Goal: Task Accomplishment & Management: Use online tool/utility

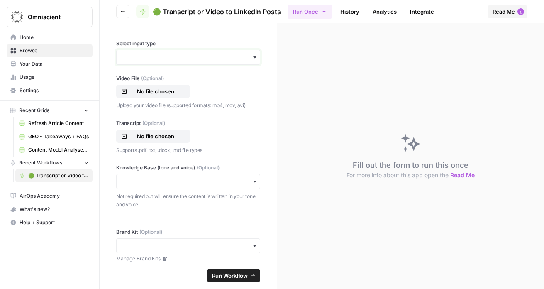
click at [223, 60] on input "Select input type" at bounding box center [188, 57] width 133 height 8
click at [257, 141] on div "Select input type Video File (Optional) No file chosen Upload your video file (…" at bounding box center [188, 142] width 177 height 239
click at [180, 56] on input "Select input type" at bounding box center [188, 57] width 133 height 8
click at [166, 78] on div "Video" at bounding box center [185, 80] width 137 height 16
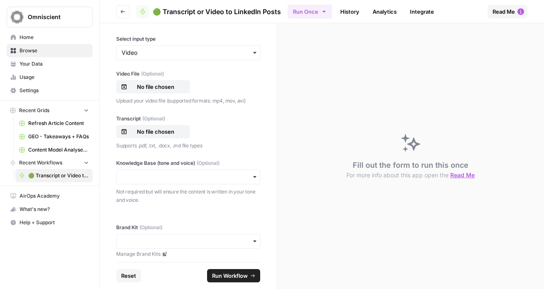
scroll to position [10, 0]
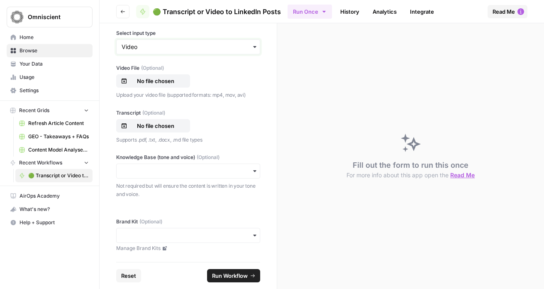
click at [169, 48] on input "Select input type" at bounding box center [188, 47] width 133 height 8
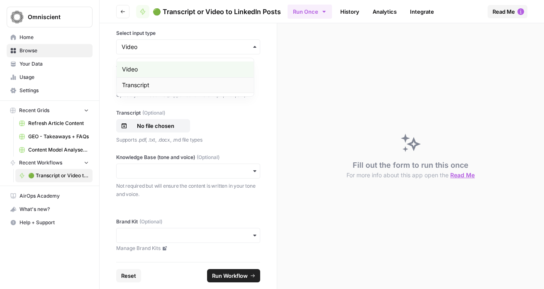
click at [158, 81] on div "Transcript" at bounding box center [185, 85] width 137 height 16
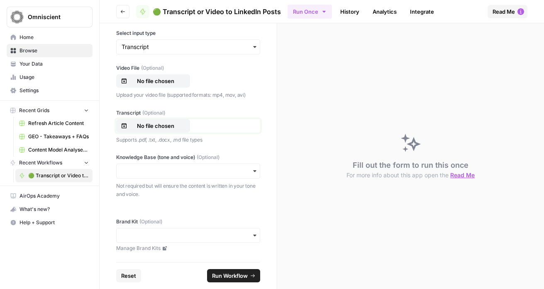
click at [158, 127] on p "No file chosen" at bounding box center [155, 126] width 53 height 8
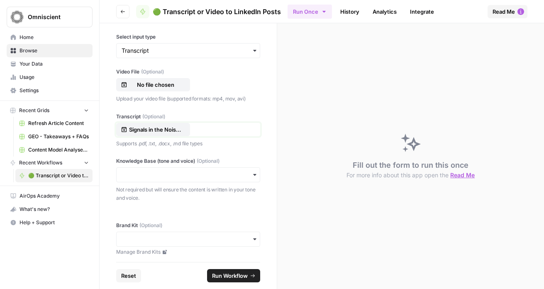
scroll to position [7, 0]
click at [246, 179] on div "button" at bounding box center [188, 174] width 144 height 15
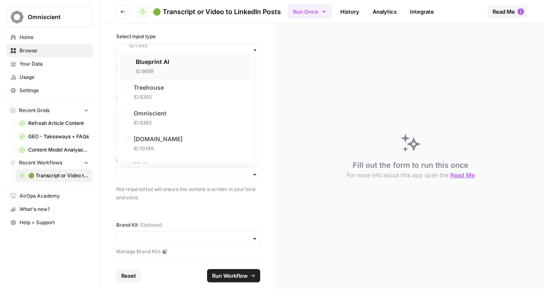
scroll to position [439, 0]
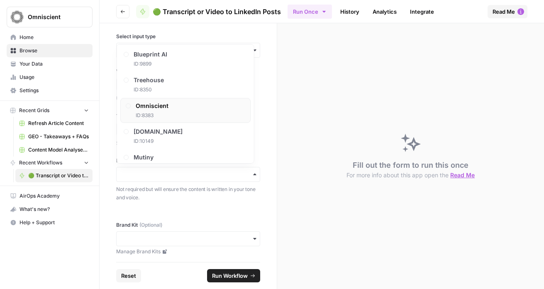
click at [217, 113] on div "Omniscient ID: 8383" at bounding box center [185, 110] width 130 height 25
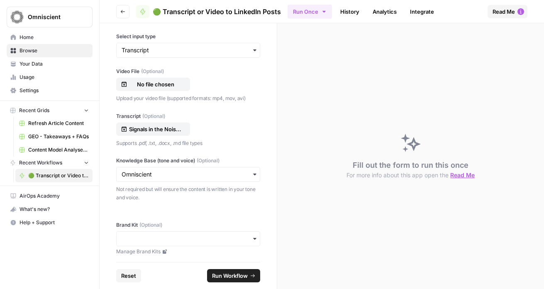
scroll to position [10, 0]
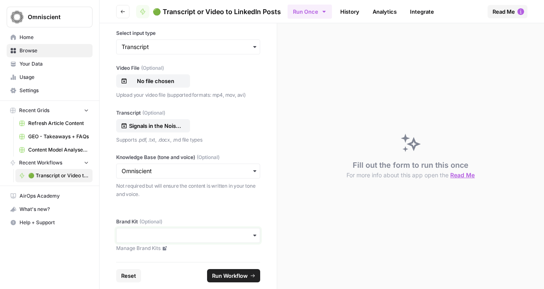
click at [180, 234] on input "Brand Kit (Optional)" at bounding box center [188, 235] width 133 height 8
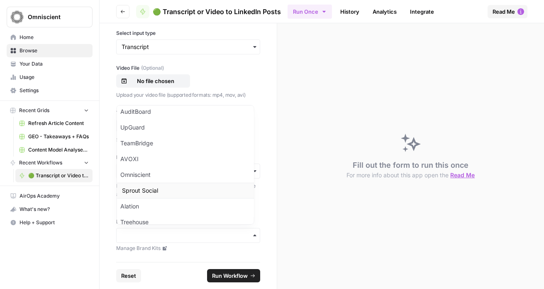
scroll to position [100, 0]
click at [180, 177] on div "Omniscient" at bounding box center [185, 174] width 137 height 16
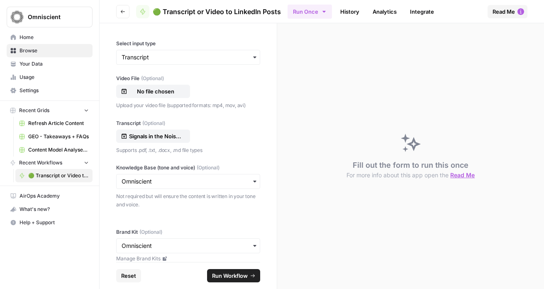
scroll to position [10, 0]
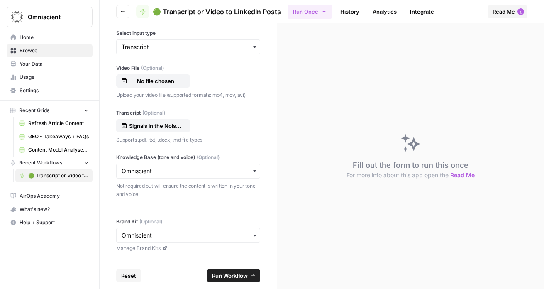
click at [220, 273] on span "Run Workflow" at bounding box center [230, 275] width 36 height 8
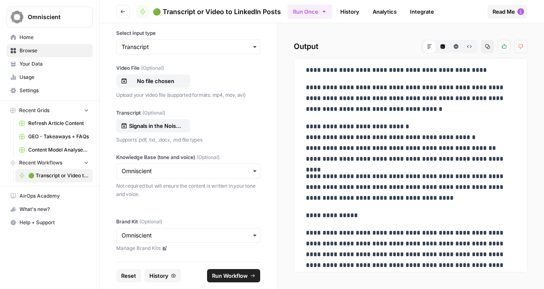
scroll to position [1158, 0]
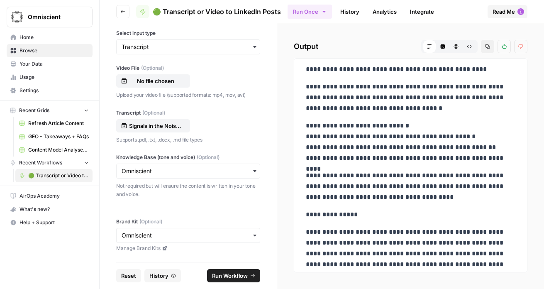
click at [322, 15] on button "Run Once" at bounding box center [310, 12] width 44 height 14
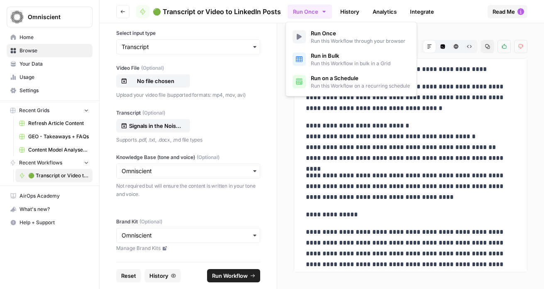
click at [290, 107] on div "**********" at bounding box center [410, 156] width 267 height 266
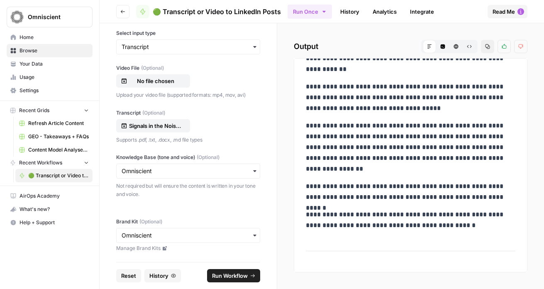
scroll to position [526, 0]
click at [415, 158] on p "**********" at bounding box center [407, 147] width 203 height 54
click at [422, 160] on p "**********" at bounding box center [407, 147] width 203 height 54
drag, startPoint x: 421, startPoint y: 159, endPoint x: 412, endPoint y: 159, distance: 9.5
click at [412, 159] on p "**********" at bounding box center [407, 147] width 203 height 54
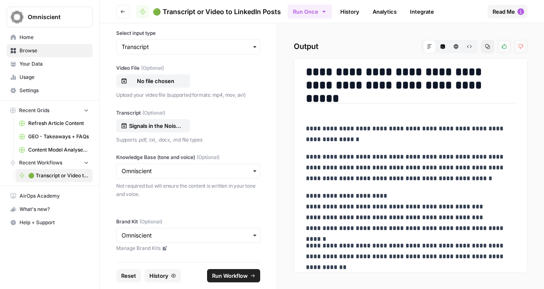
scroll to position [0, 0]
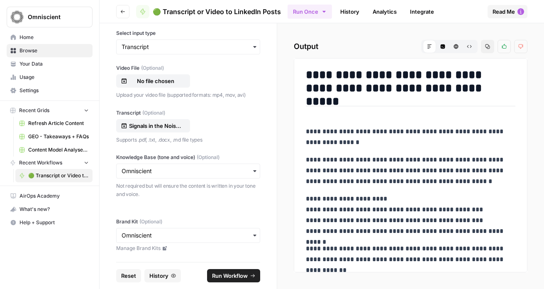
click at [317, 14] on button "Run Once" at bounding box center [310, 12] width 44 height 14
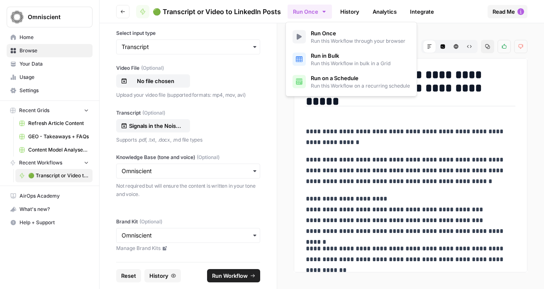
click at [349, 65] on span "Run this Workflow in bulk in a Grid" at bounding box center [351, 63] width 80 height 7
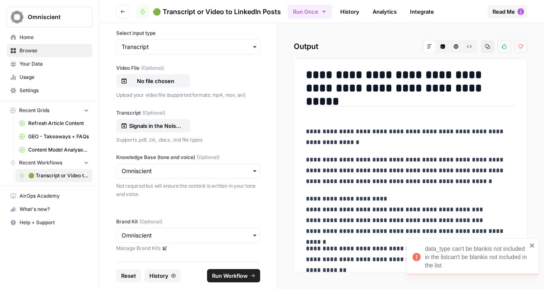
click at [532, 243] on icon "close" at bounding box center [532, 245] width 6 height 7
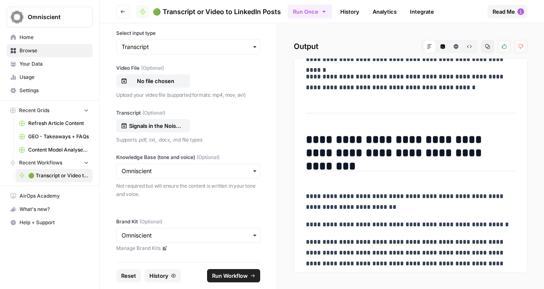
scroll to position [680, 0]
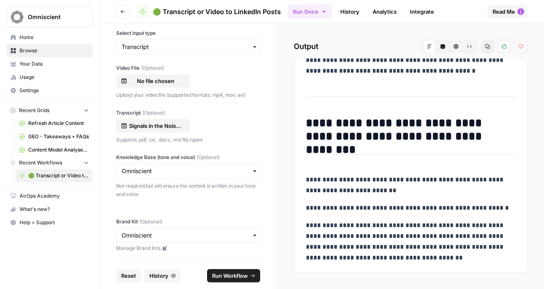
click at [239, 276] on span "Run Workflow" at bounding box center [230, 275] width 36 height 8
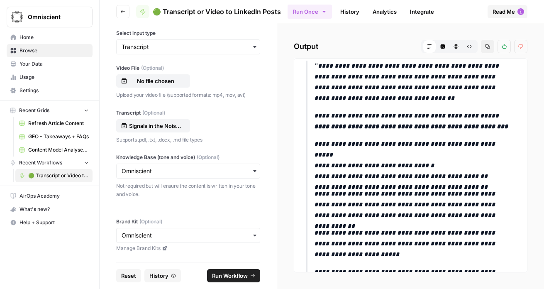
scroll to position [12, 0]
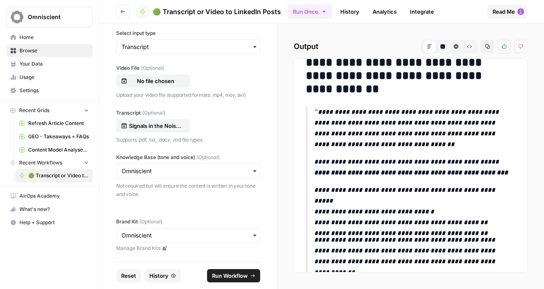
click at [347, 10] on link "History" at bounding box center [349, 11] width 29 height 13
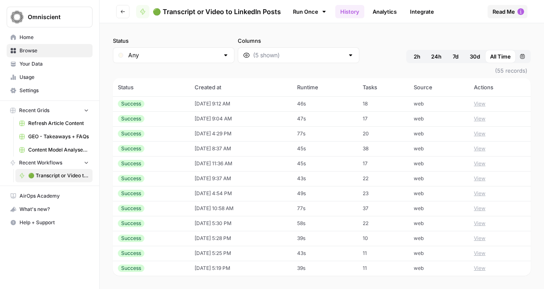
click at [477, 119] on button "View" at bounding box center [480, 118] width 12 height 7
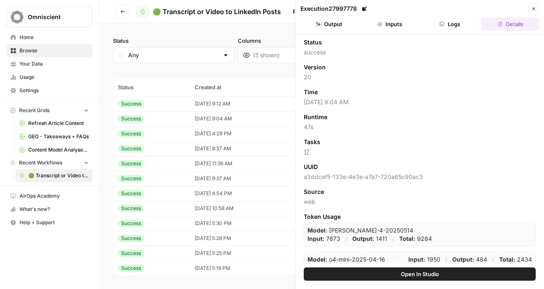
click at [417, 275] on span "Open In Studio" at bounding box center [420, 274] width 38 height 8
click at [337, 26] on button "Output" at bounding box center [328, 23] width 57 height 13
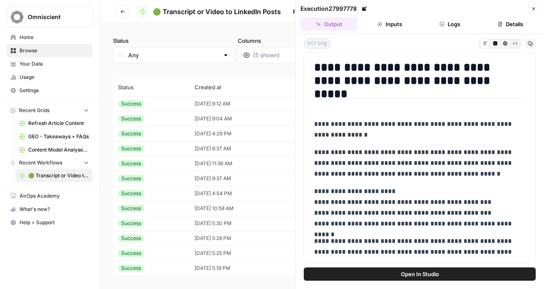
click at [366, 272] on button "Open In Studio" at bounding box center [420, 273] width 232 height 13
click at [364, 9] on icon at bounding box center [364, 9] width 4 height 4
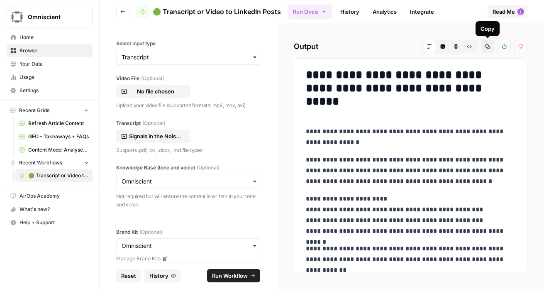
click at [486, 45] on icon "button" at bounding box center [487, 46] width 5 height 5
click at [154, 135] on p "Signals in the Noise LinkedIn Posts.pdf" at bounding box center [155, 136] width 53 height 8
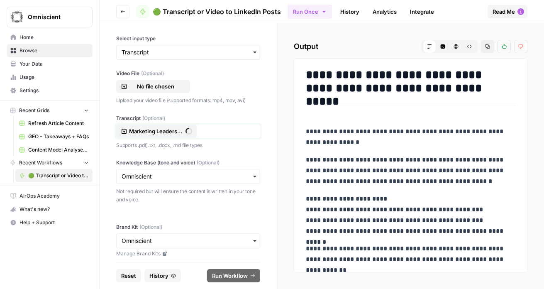
scroll to position [10, 0]
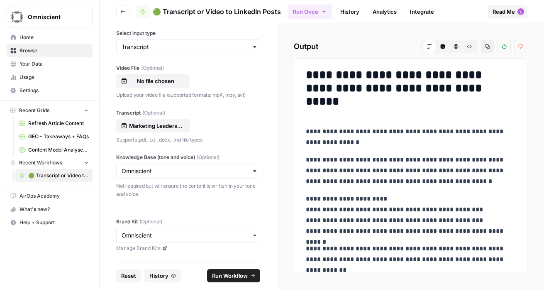
click at [227, 271] on span "Run Workflow" at bounding box center [230, 275] width 36 height 8
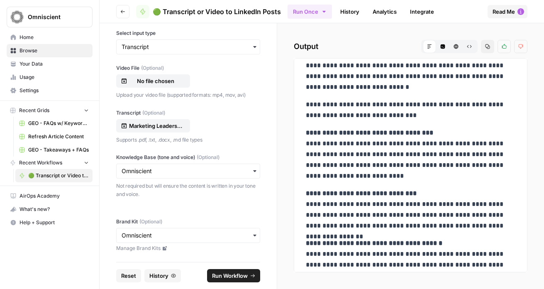
scroll to position [1668, 0]
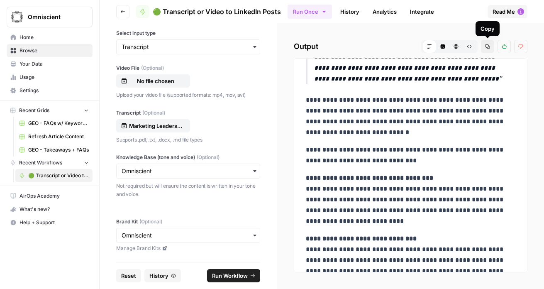
click at [488, 48] on icon "button" at bounding box center [487, 46] width 5 height 5
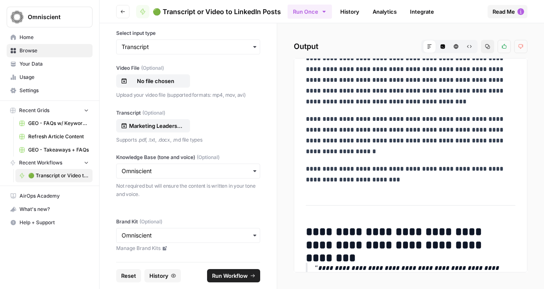
scroll to position [0, 0]
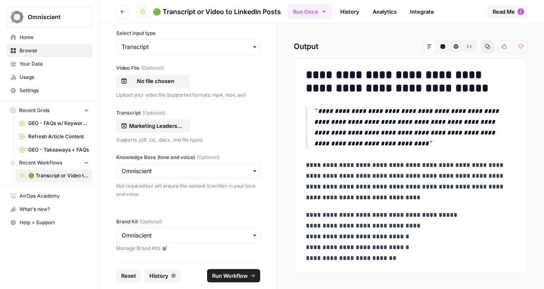
click at [378, 12] on link "Analytics" at bounding box center [385, 11] width 34 height 13
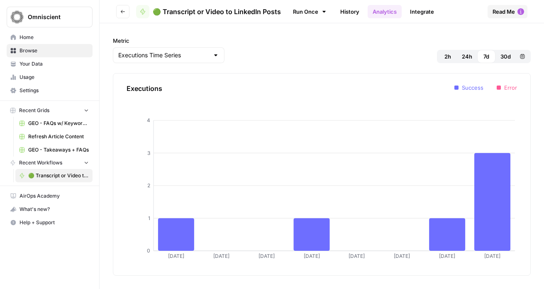
click at [412, 13] on link "Integrate" at bounding box center [422, 11] width 34 height 13
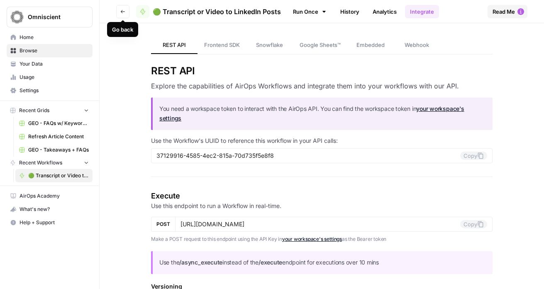
click at [125, 15] on button "Go back" at bounding box center [122, 11] width 13 height 13
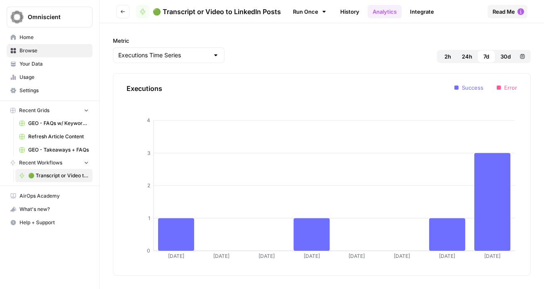
click at [125, 15] on button "Go back" at bounding box center [122, 11] width 13 height 13
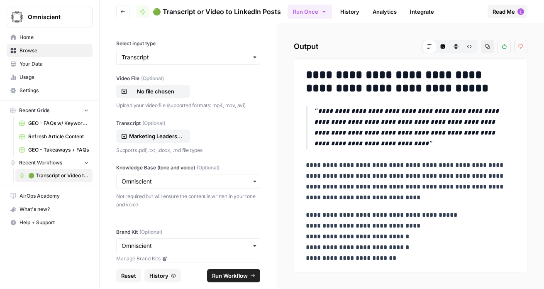
click at [125, 15] on button "Go back" at bounding box center [122, 11] width 13 height 13
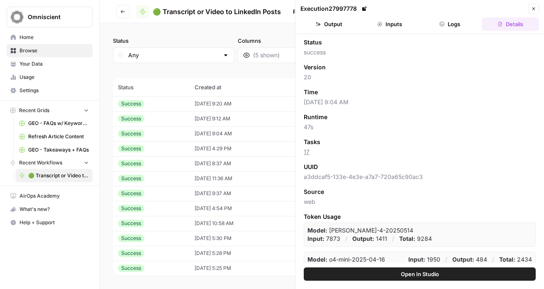
click at [267, 32] on div "Status Any Columns 2h 24h 7d 30d All Time Custom range (56 records) Status Crea…" at bounding box center [322, 156] width 444 height 266
click at [534, 9] on icon "button" at bounding box center [533, 8] width 5 height 5
